Goal: Transaction & Acquisition: Purchase product/service

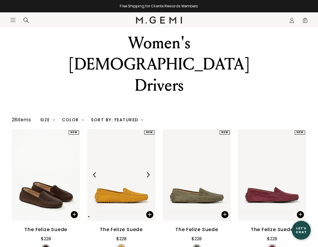
scroll to position [30, 0]
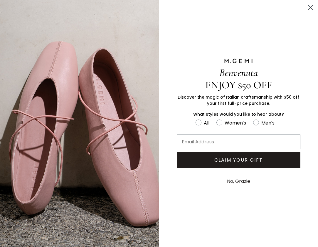
click at [312, 9] on circle "Close dialog" at bounding box center [311, 8] width 10 height 10
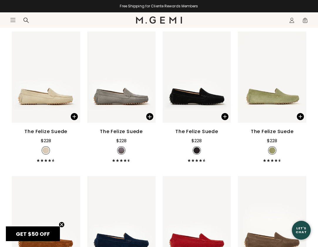
scroll to position [404, 0]
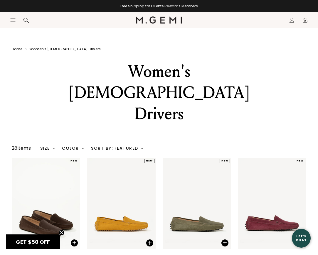
scroll to position [1, 0]
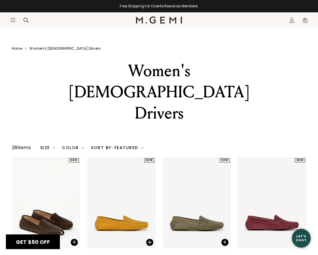
click at [25, 20] on icon at bounding box center [26, 20] width 6 height 6
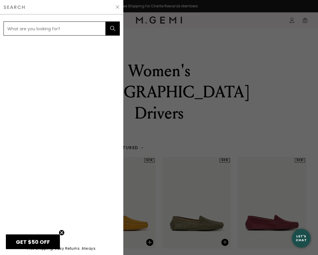
click at [27, 29] on input "text" at bounding box center [55, 28] width 102 height 14
type input "sale"
click at [114, 27] on icon "submit" at bounding box center [112, 28] width 5 height 5
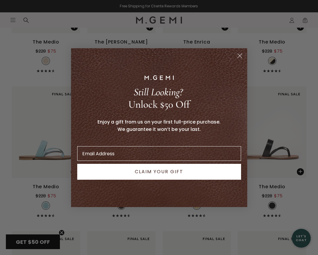
scroll to position [1304, 0]
click at [241, 56] on icon "Close dialog" at bounding box center [240, 56] width 4 height 4
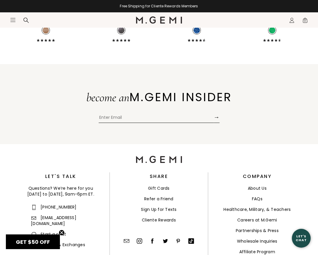
scroll to position [1768, 0]
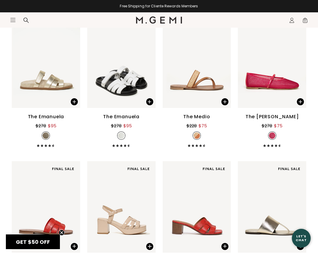
scroll to position [399, 0]
